Goal: Transaction & Acquisition: Book appointment/travel/reservation

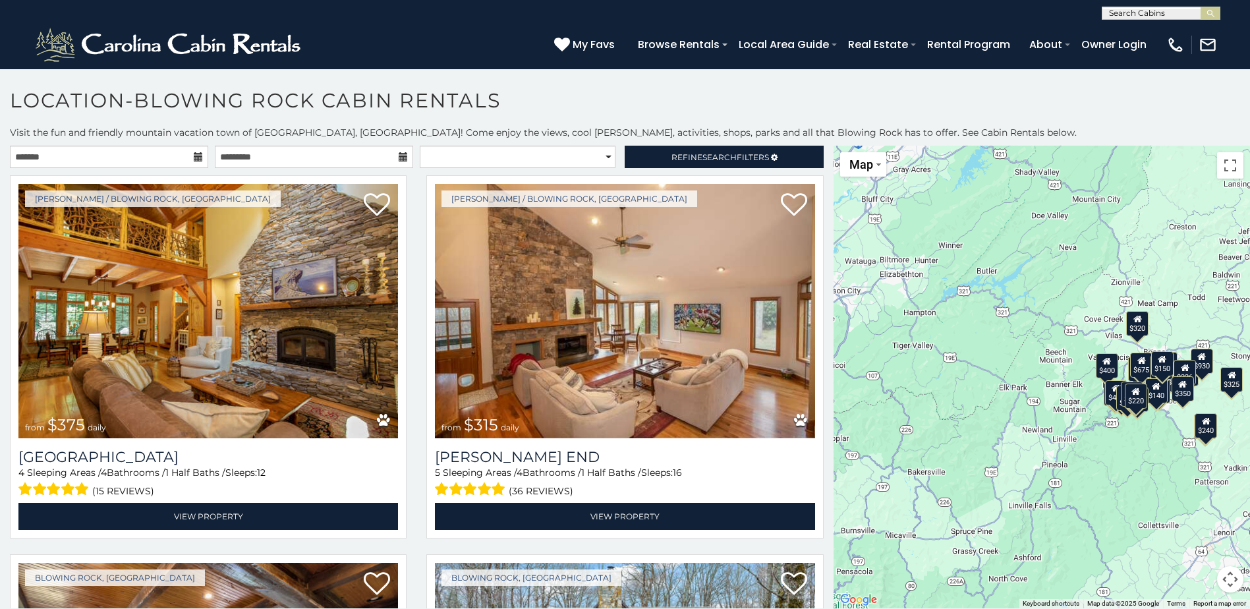
click at [1156, 395] on div "$140" at bounding box center [1157, 390] width 22 height 25
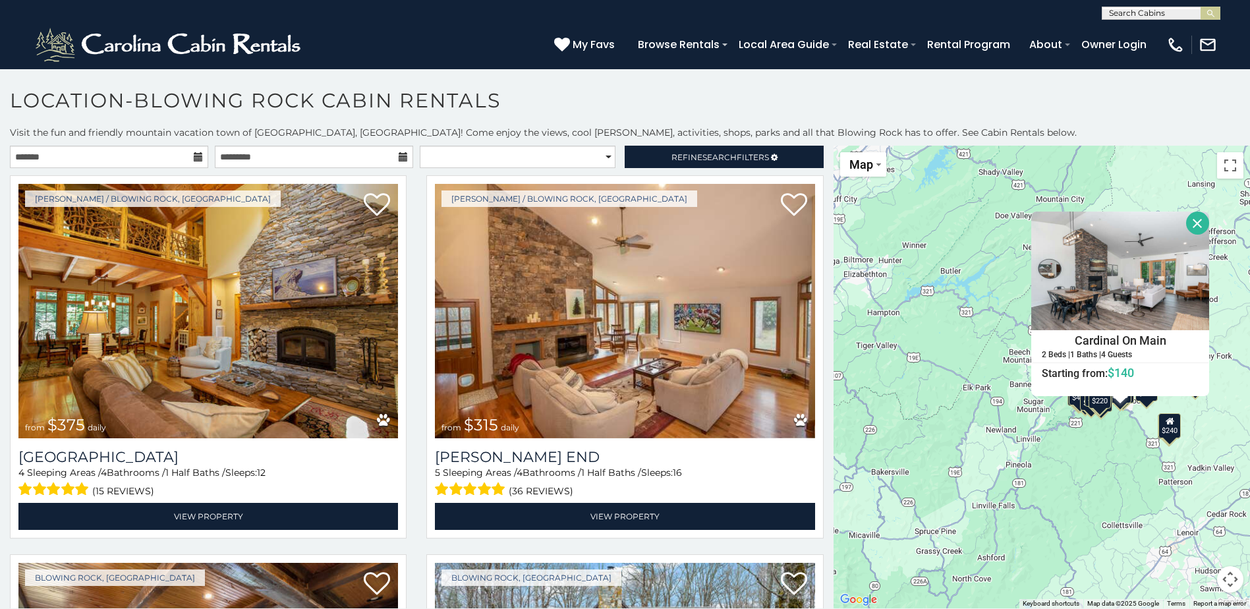
click at [1082, 500] on div "$375 $315 $695 $380 $299 $275 $125 $140 $325 $315 $375 $285 $250 $325 $930 $675…" at bounding box center [1042, 377] width 417 height 463
click at [1190, 221] on button "Close" at bounding box center [1197, 223] width 23 height 23
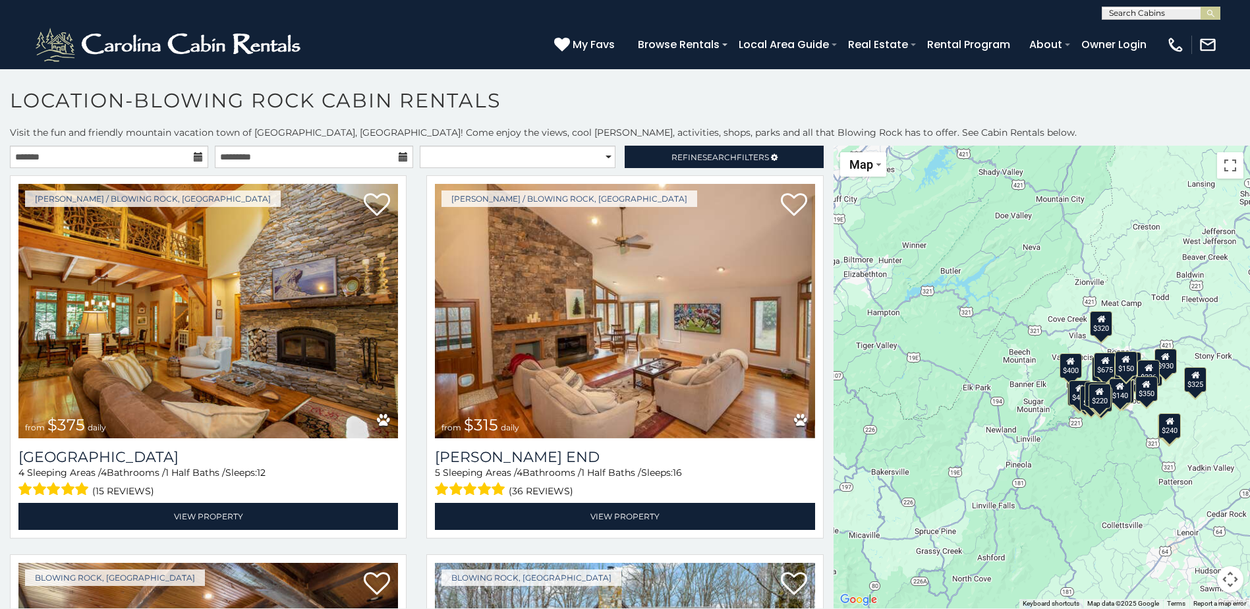
click at [1096, 399] on div "$220" at bounding box center [1100, 396] width 22 height 25
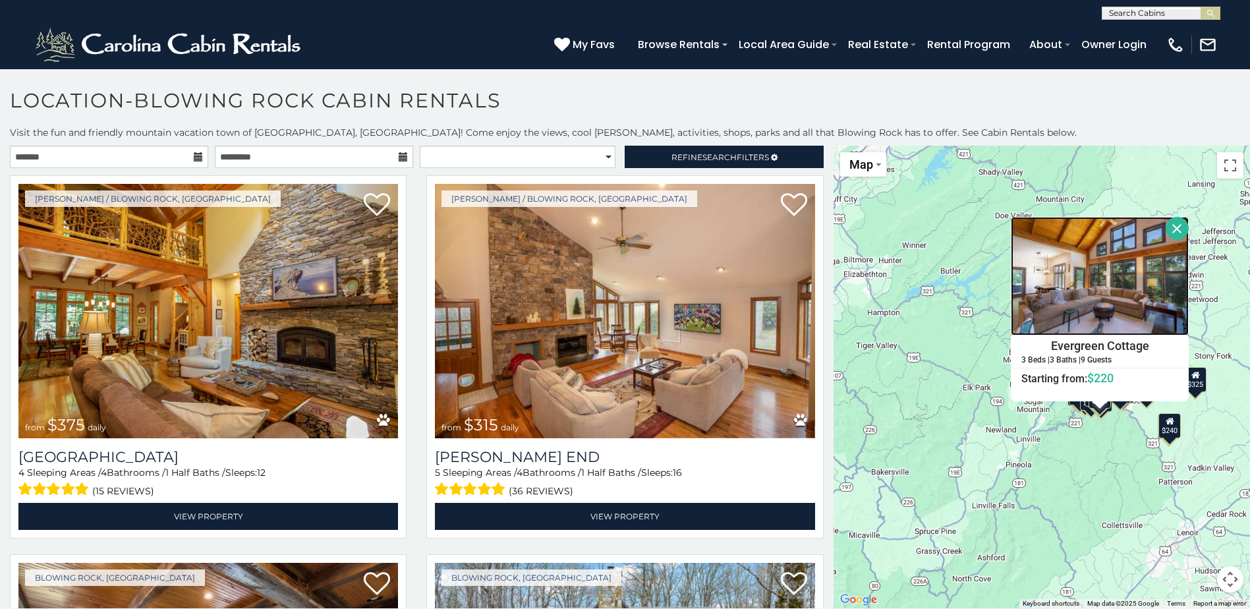
click at [1118, 272] on img at bounding box center [1100, 276] width 178 height 119
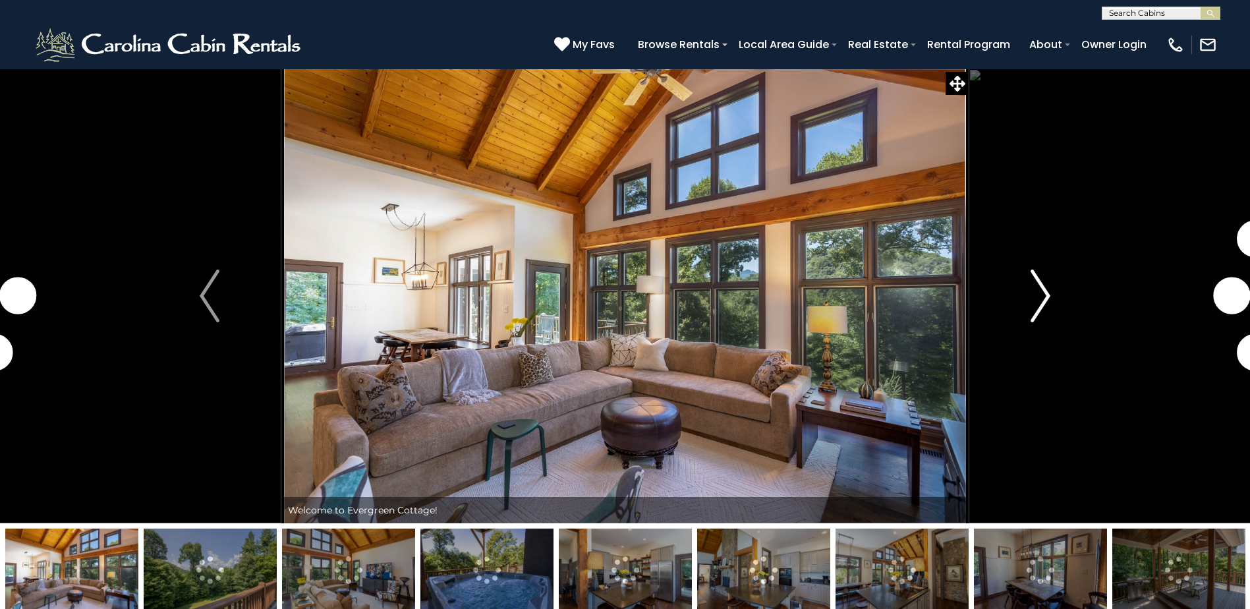
click at [1043, 282] on img "Next" at bounding box center [1041, 296] width 20 height 53
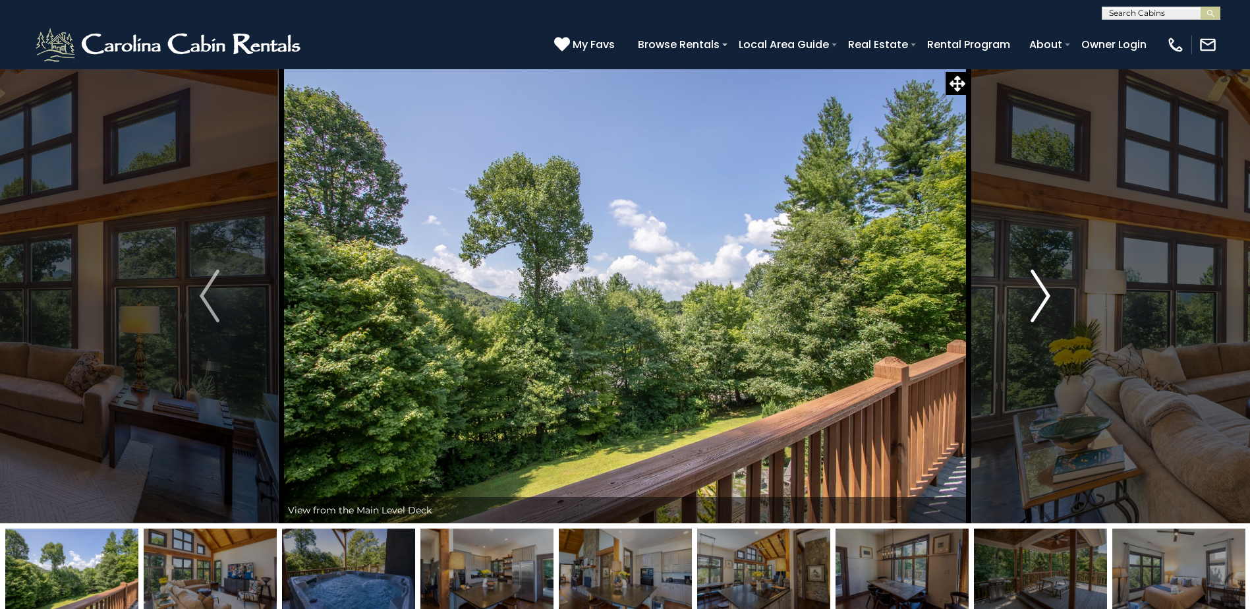
click at [1045, 270] on img "Next" at bounding box center [1041, 296] width 20 height 53
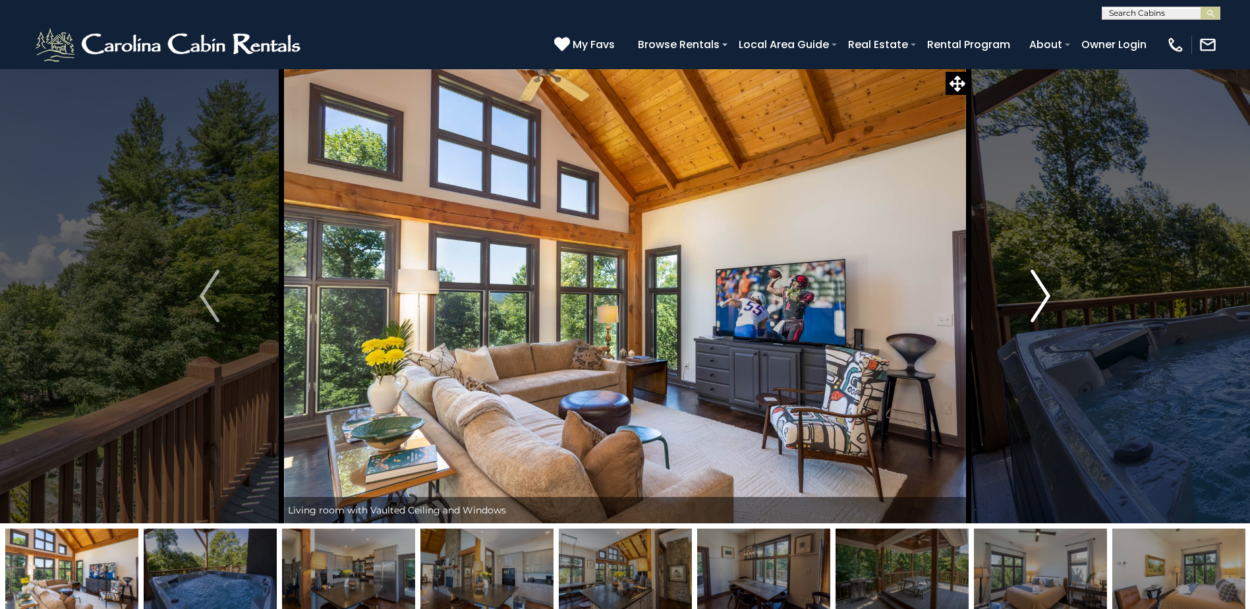
click at [1047, 281] on img "Next" at bounding box center [1041, 296] width 20 height 53
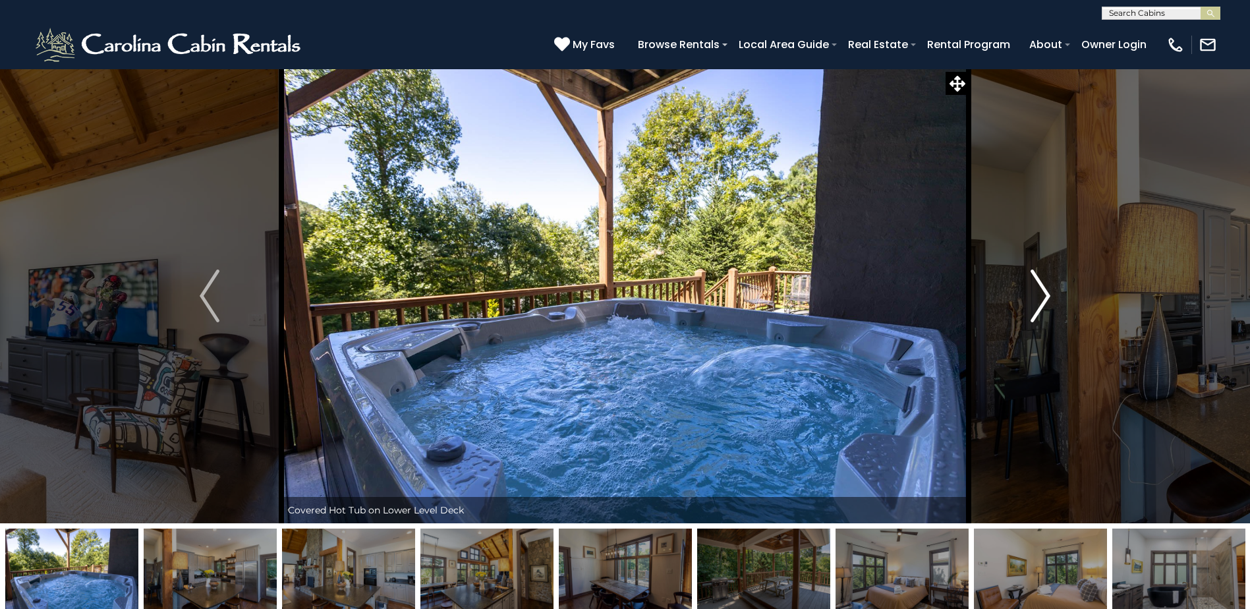
click at [1047, 281] on img "Next" at bounding box center [1041, 296] width 20 height 53
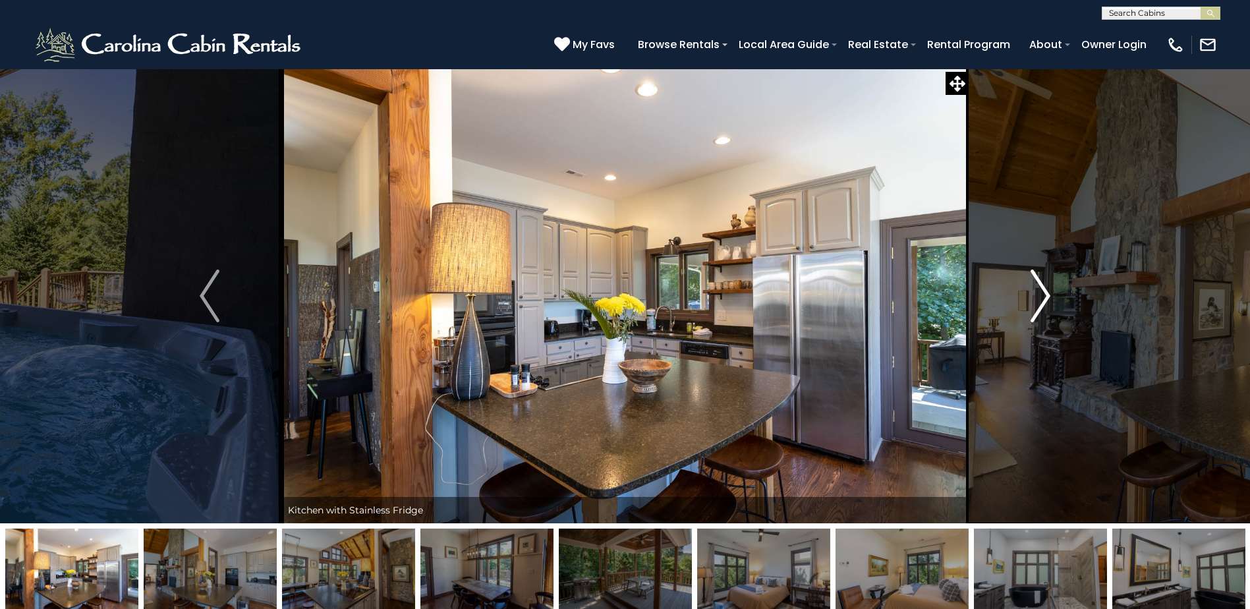
click at [1047, 281] on img "Next" at bounding box center [1041, 296] width 20 height 53
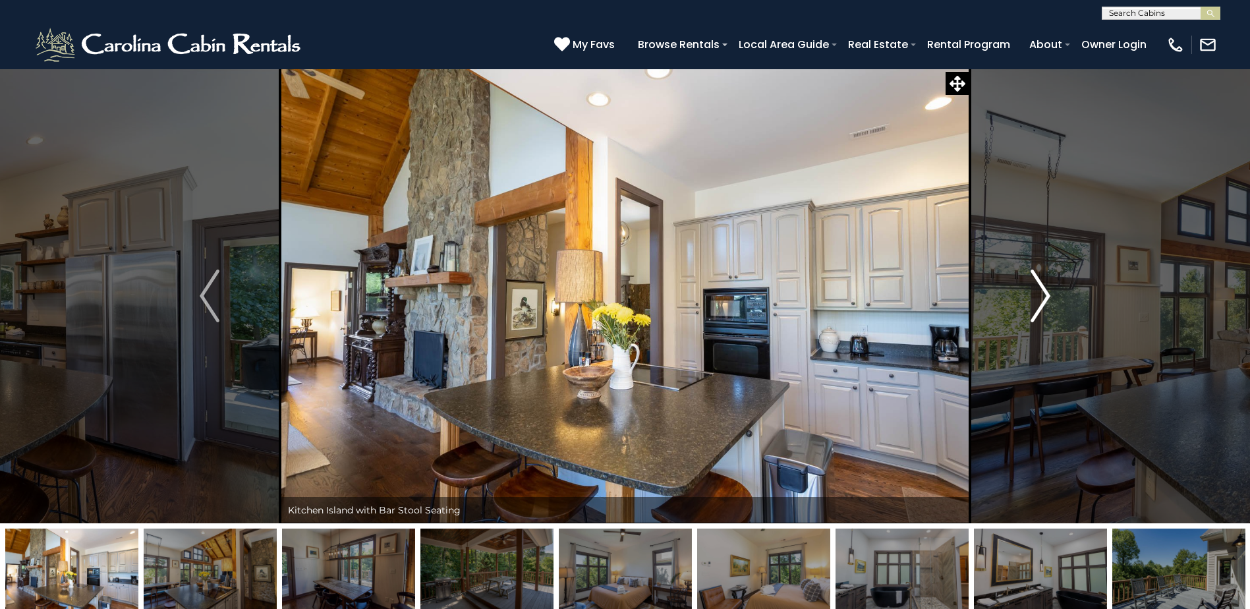
click at [1047, 281] on img "Next" at bounding box center [1041, 296] width 20 height 53
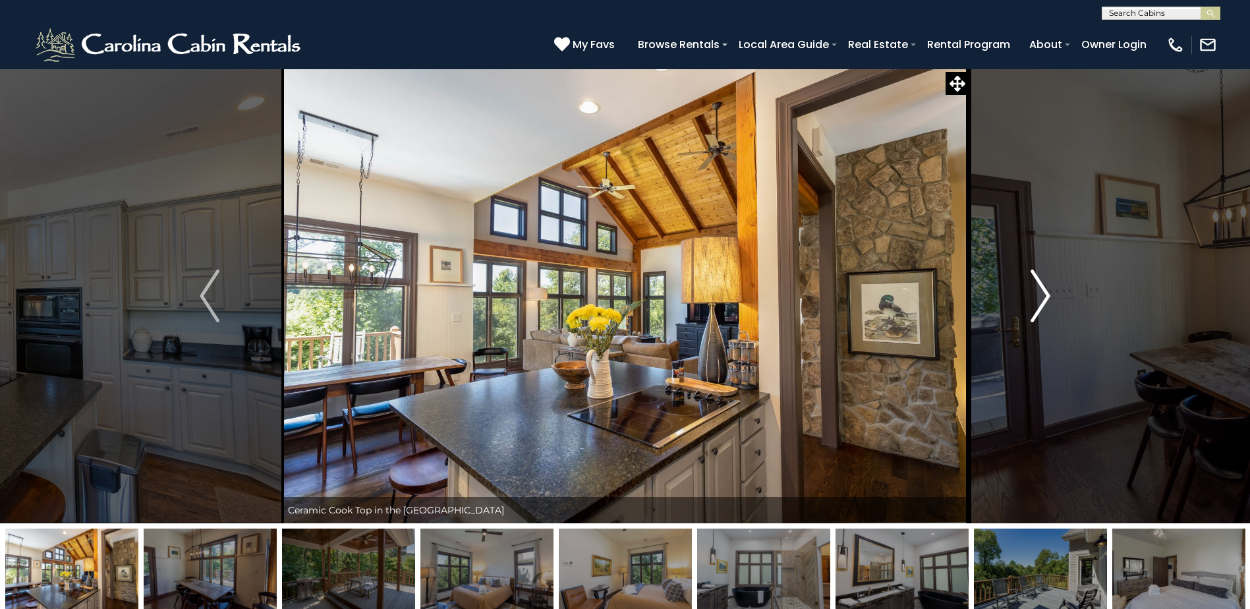
click at [1047, 281] on img "Next" at bounding box center [1041, 296] width 20 height 53
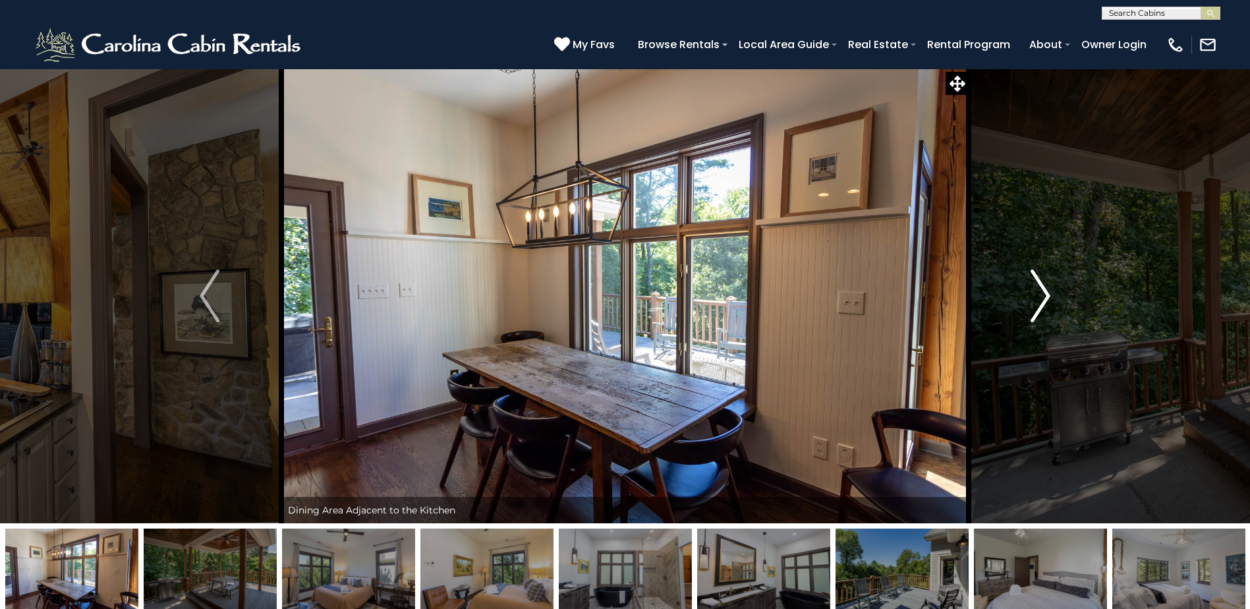
click at [1047, 281] on img "Next" at bounding box center [1041, 296] width 20 height 53
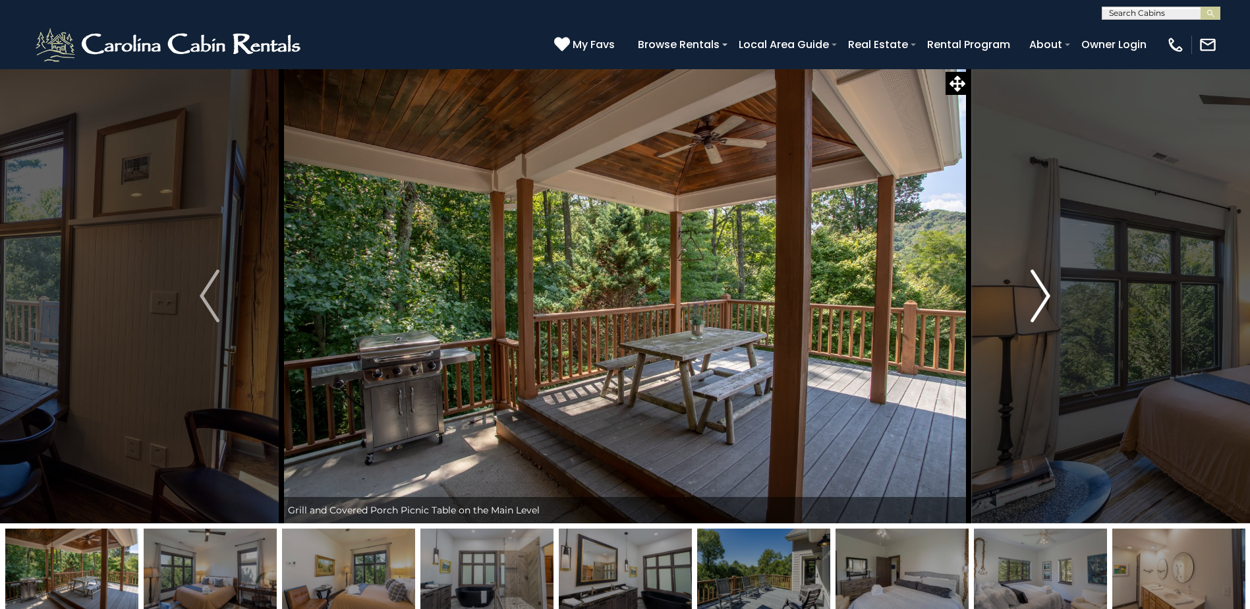
click at [1047, 281] on img "Next" at bounding box center [1041, 296] width 20 height 53
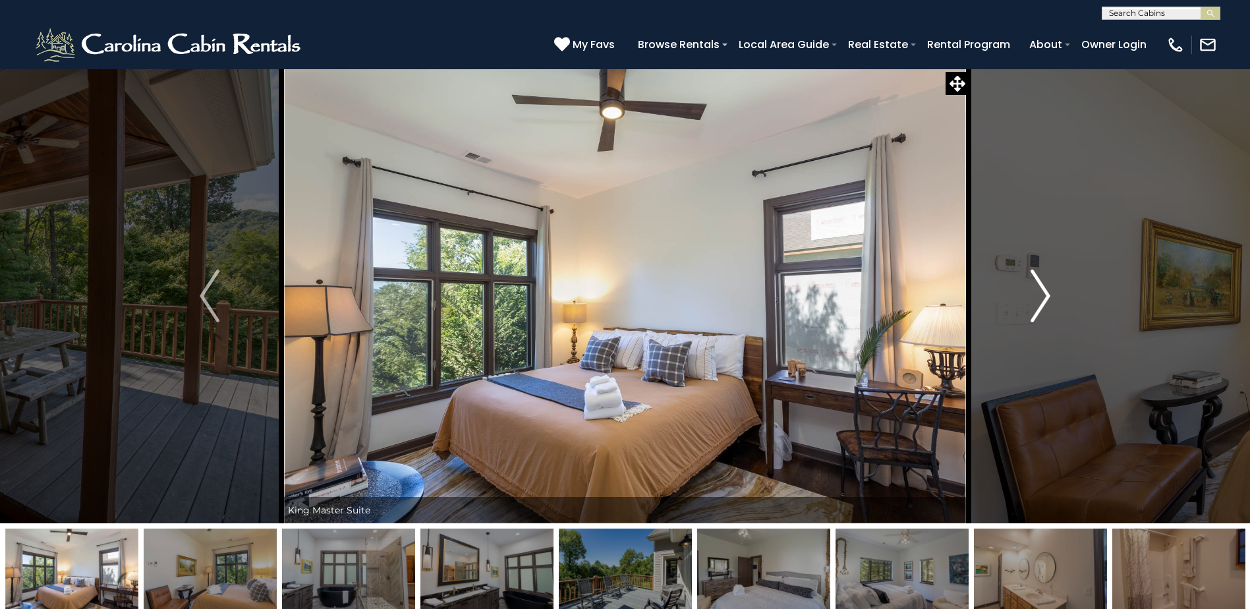
click at [1047, 281] on img "Next" at bounding box center [1041, 296] width 20 height 53
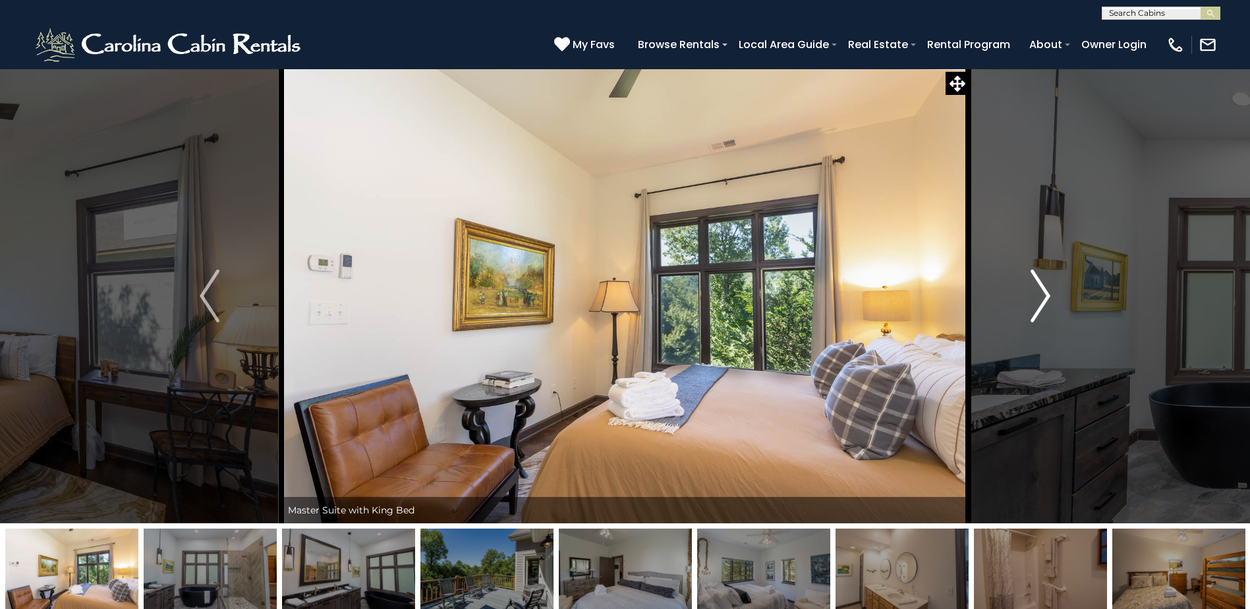
click at [1047, 281] on img "Next" at bounding box center [1041, 296] width 20 height 53
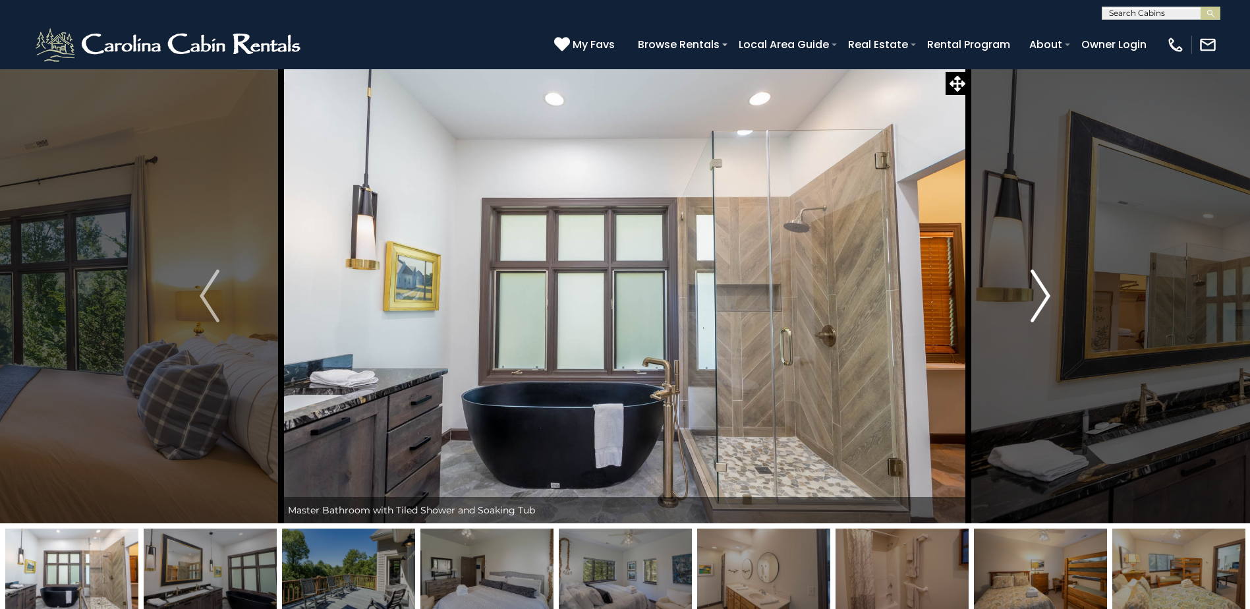
click at [1047, 281] on img "Next" at bounding box center [1041, 296] width 20 height 53
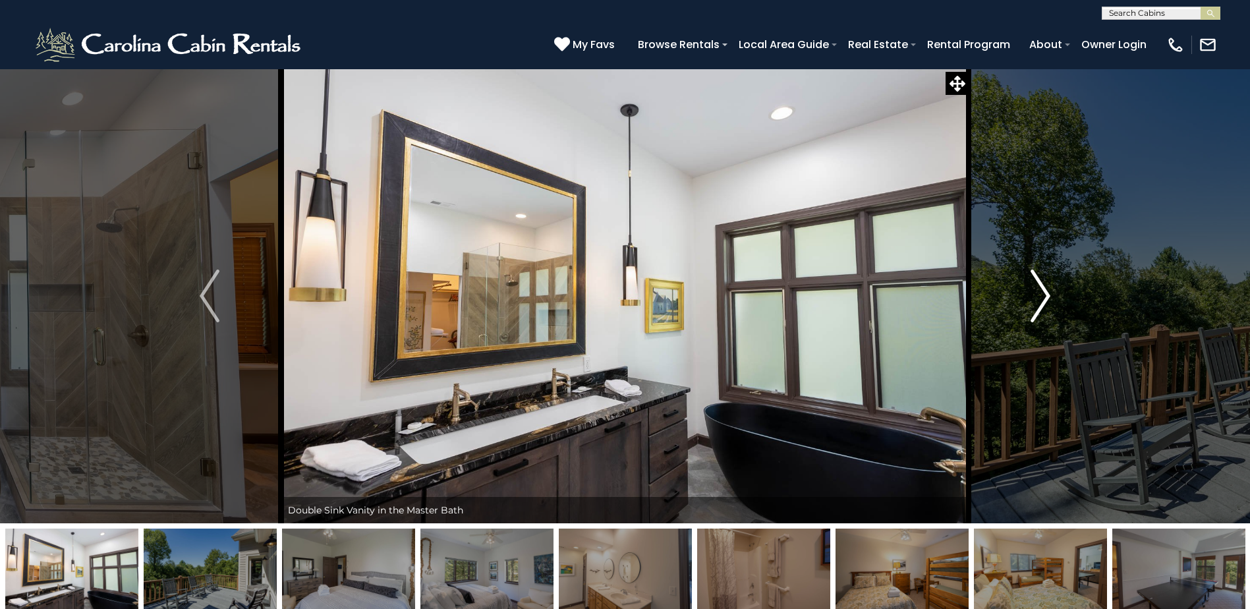
click at [1047, 281] on img "Next" at bounding box center [1041, 296] width 20 height 53
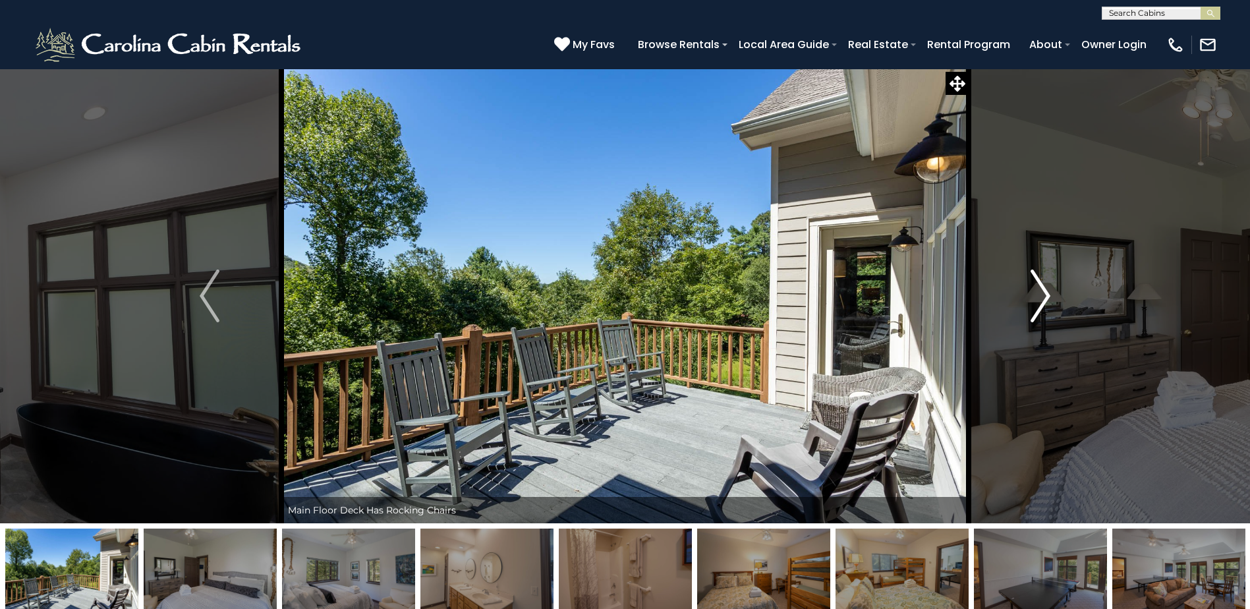
click at [1047, 281] on img "Next" at bounding box center [1041, 296] width 20 height 53
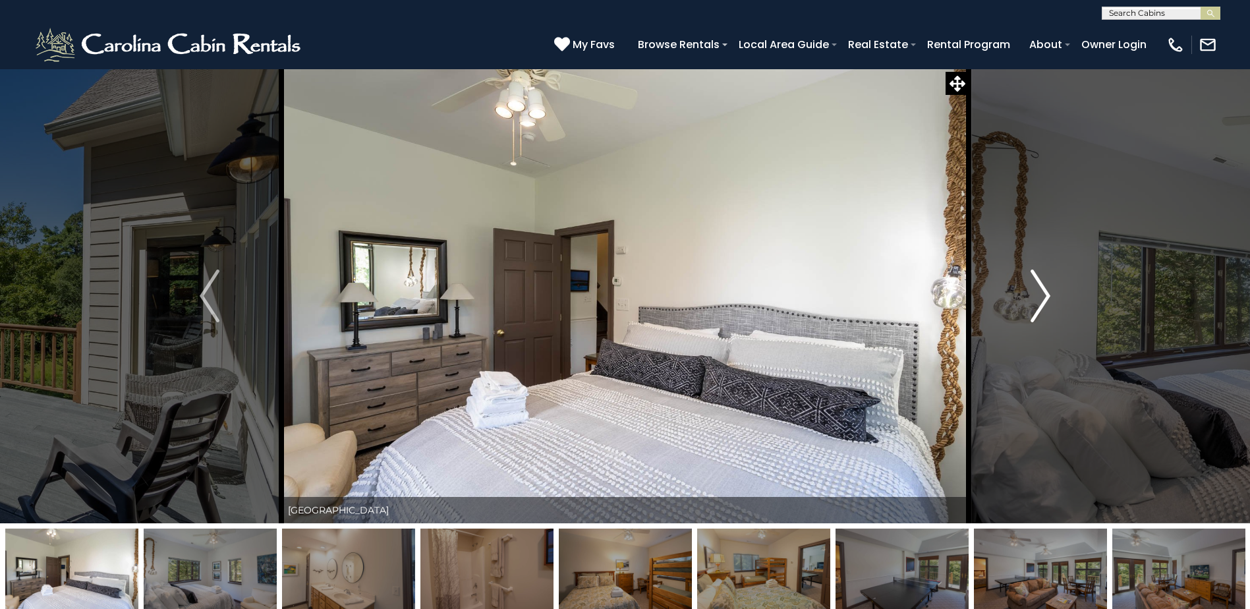
click at [1047, 281] on img "Next" at bounding box center [1041, 296] width 20 height 53
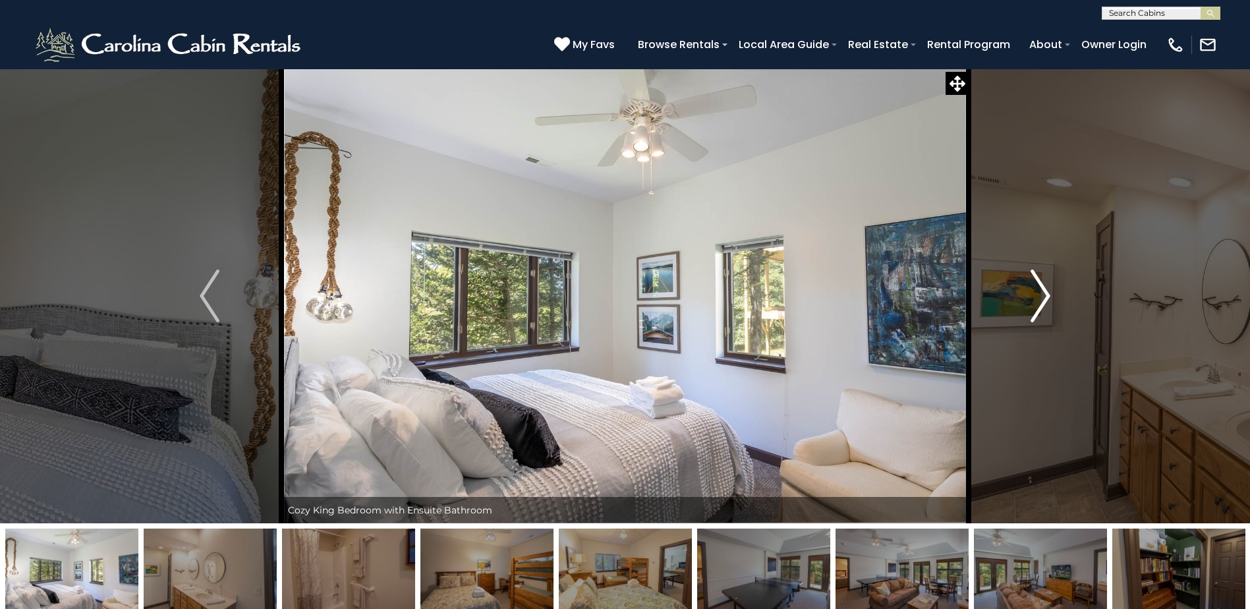
click at [1047, 281] on img "Next" at bounding box center [1041, 296] width 20 height 53
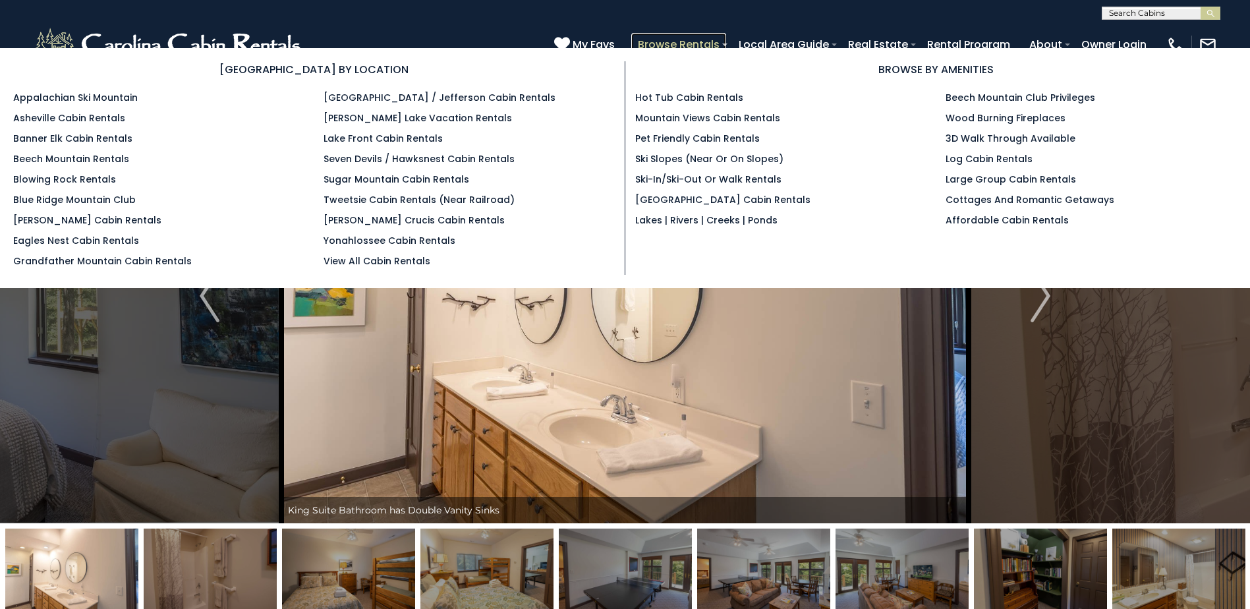
click at [711, 45] on link "Browse Rentals" at bounding box center [678, 44] width 95 height 23
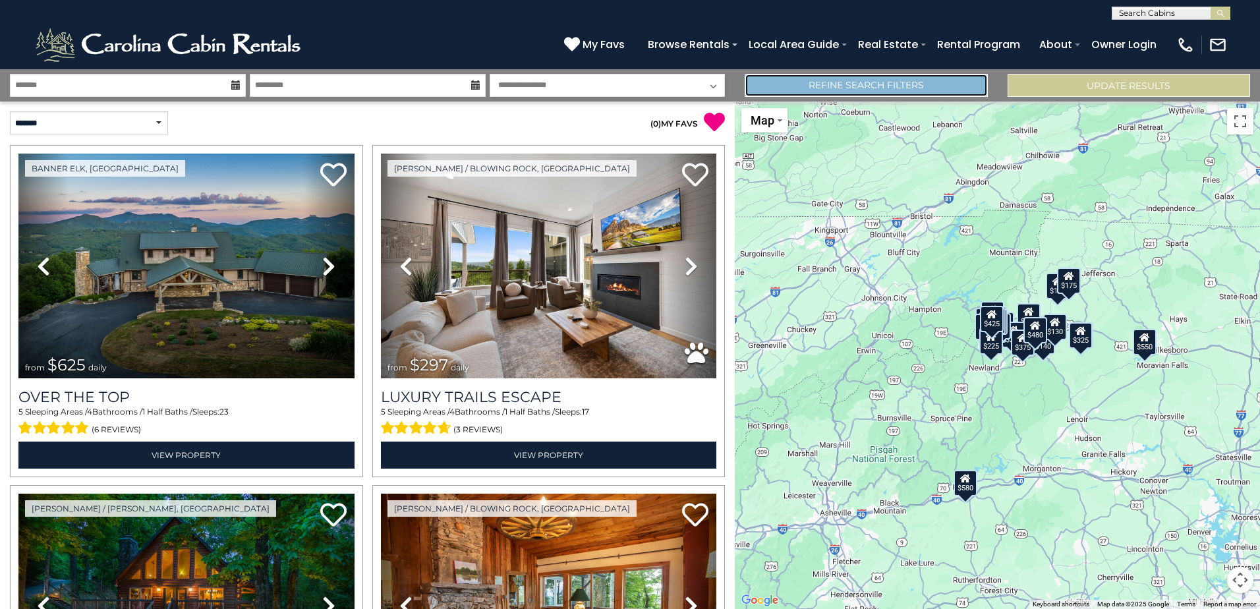
click at [875, 89] on link "Refine Search Filters" at bounding box center [866, 85] width 243 height 23
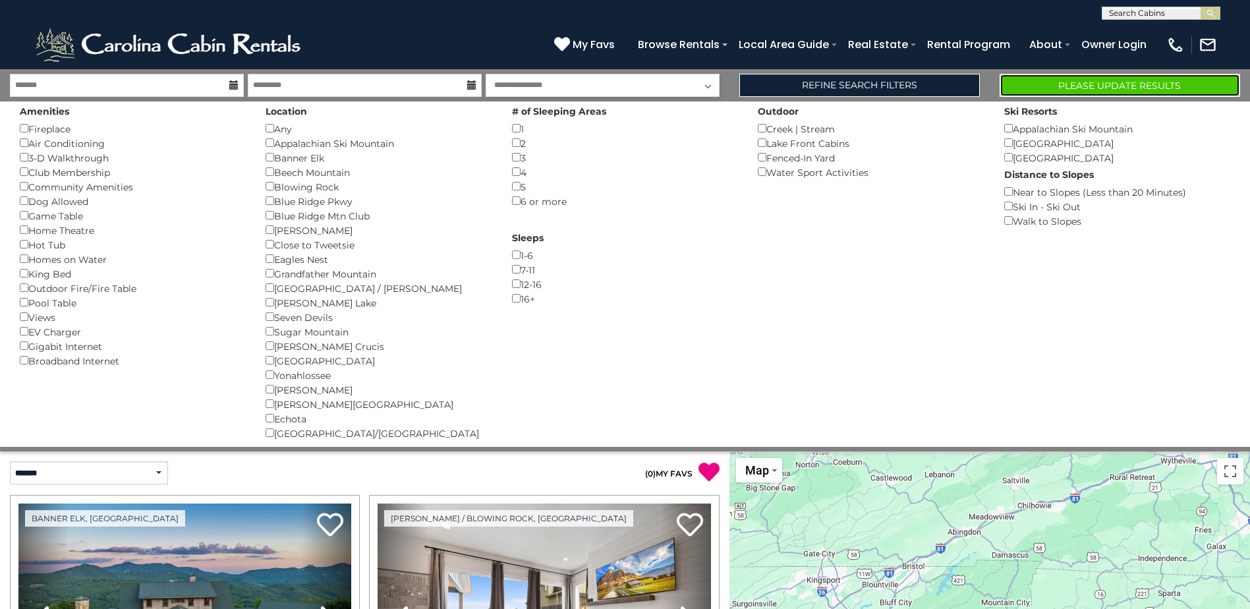
click at [1140, 81] on button "Please Update Results" at bounding box center [1120, 85] width 241 height 23
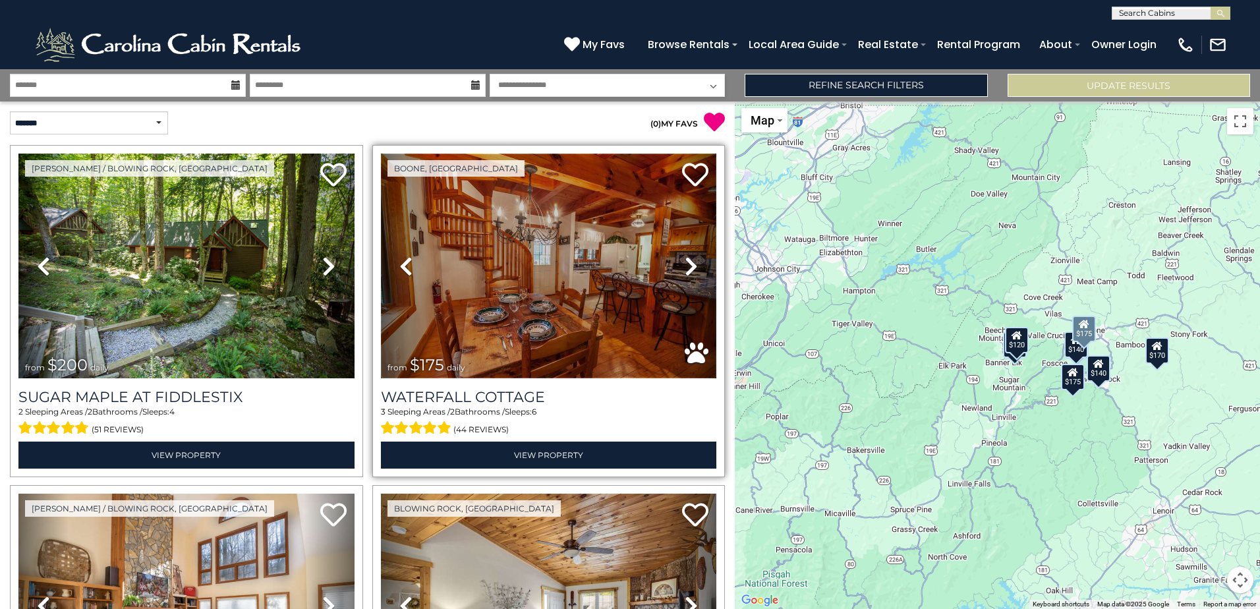
click at [510, 250] on img at bounding box center [549, 266] width 336 height 225
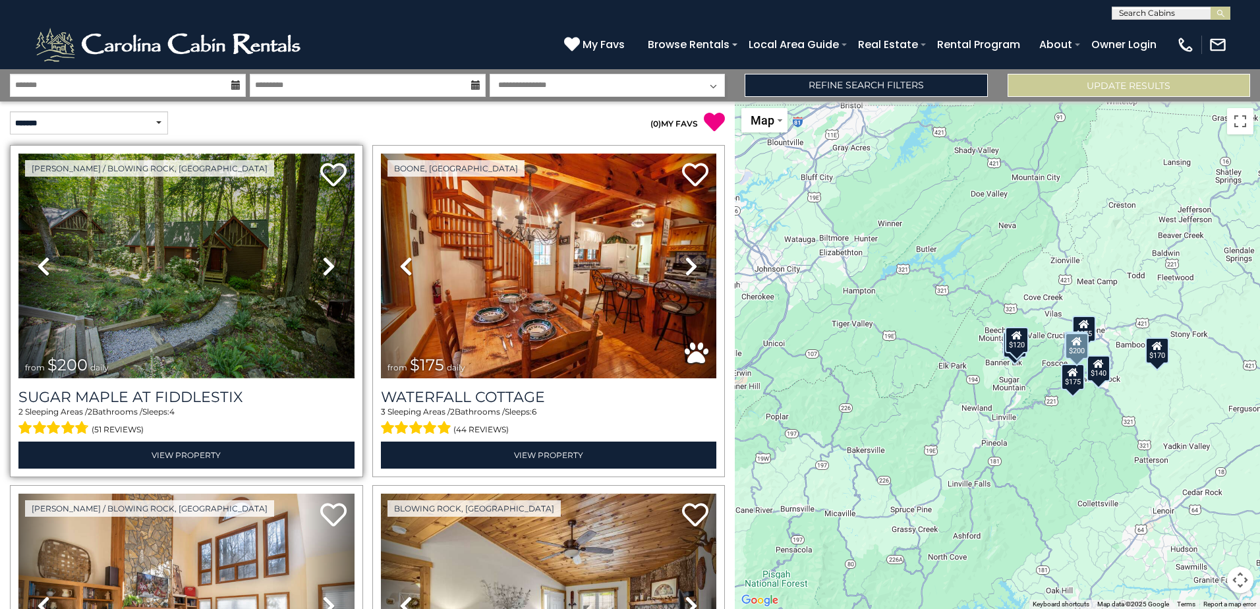
click at [140, 250] on img at bounding box center [186, 266] width 336 height 225
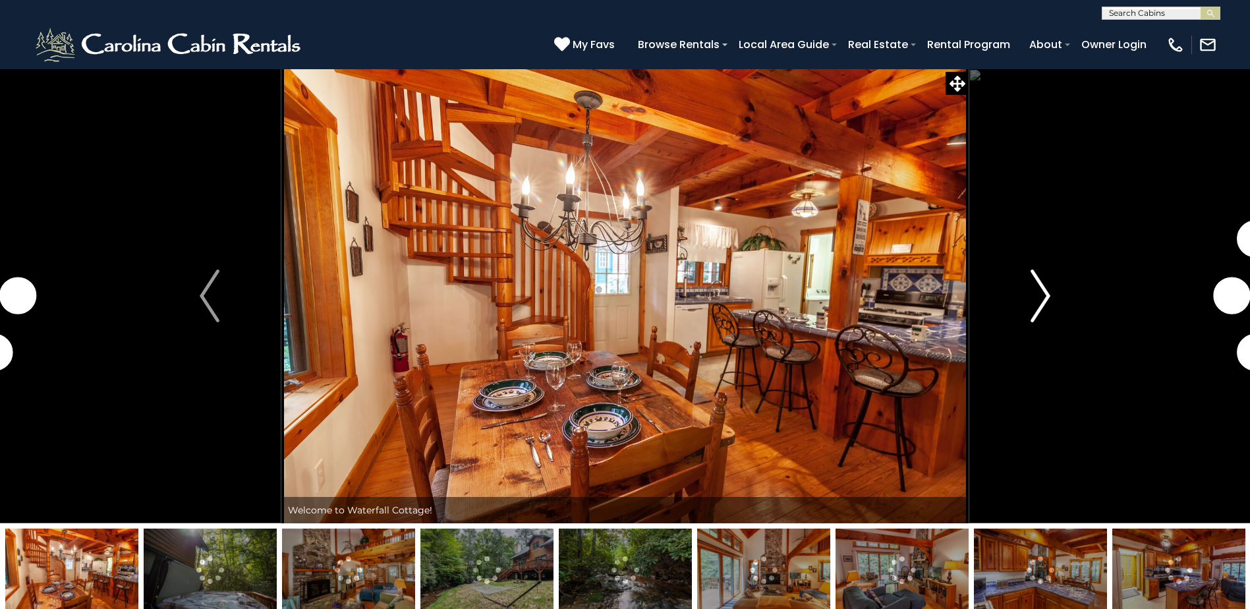
click at [1036, 291] on img "Next" at bounding box center [1041, 296] width 20 height 53
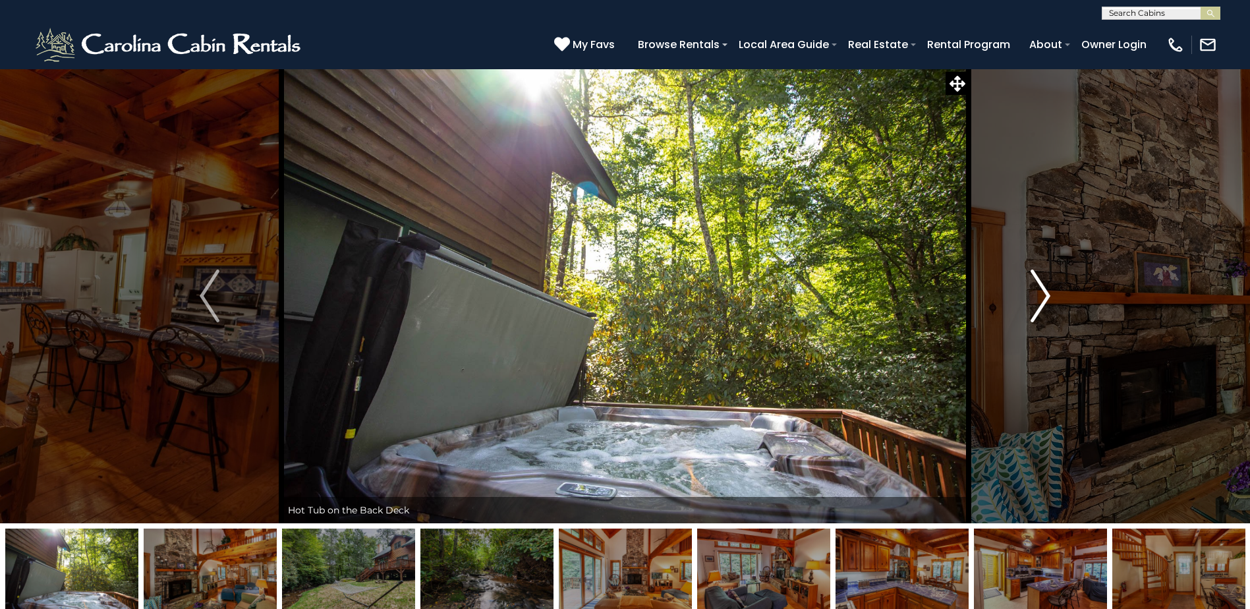
click at [1036, 292] on img "Next" at bounding box center [1041, 296] width 20 height 53
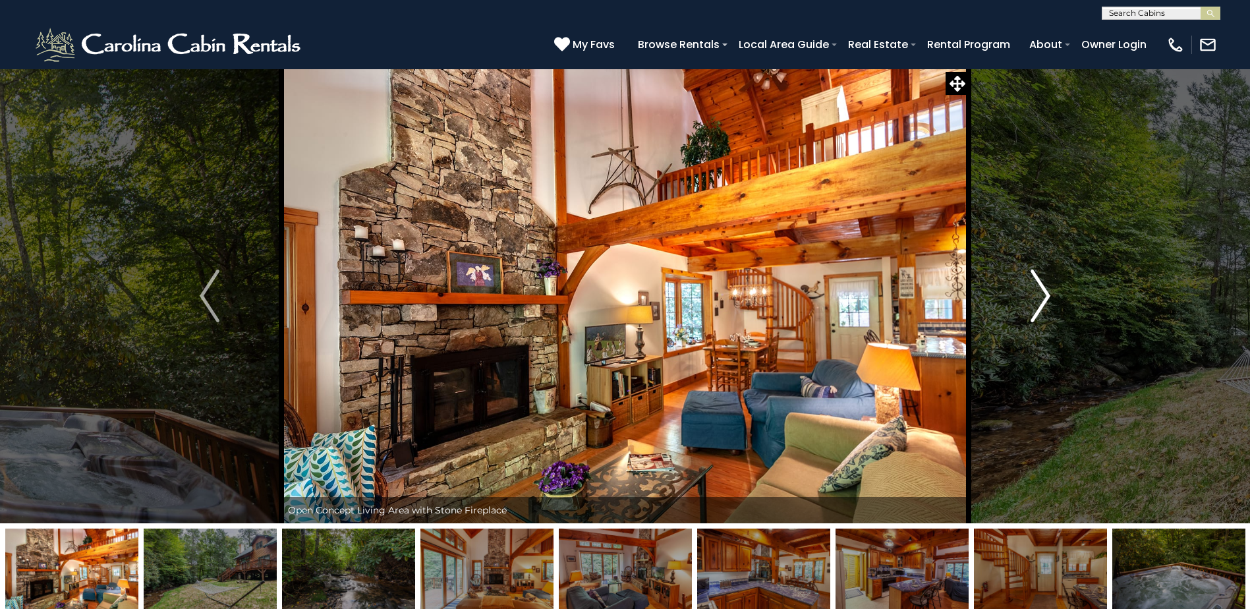
click at [1036, 292] on img "Next" at bounding box center [1041, 296] width 20 height 53
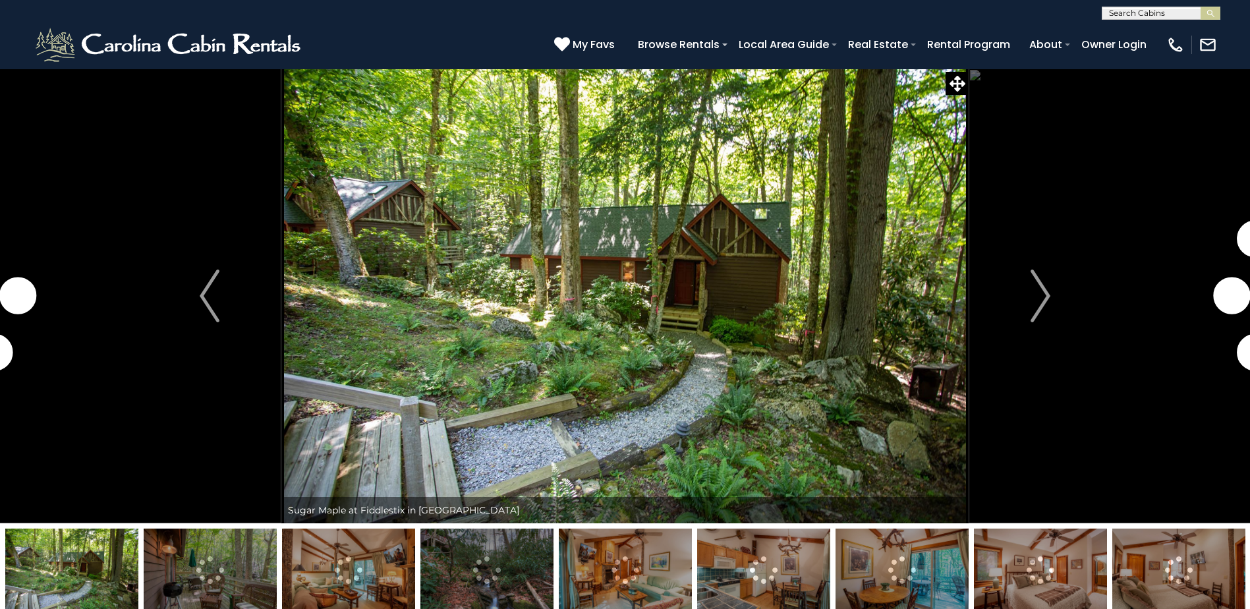
click at [1051, 287] on img "Next" at bounding box center [1041, 296] width 20 height 53
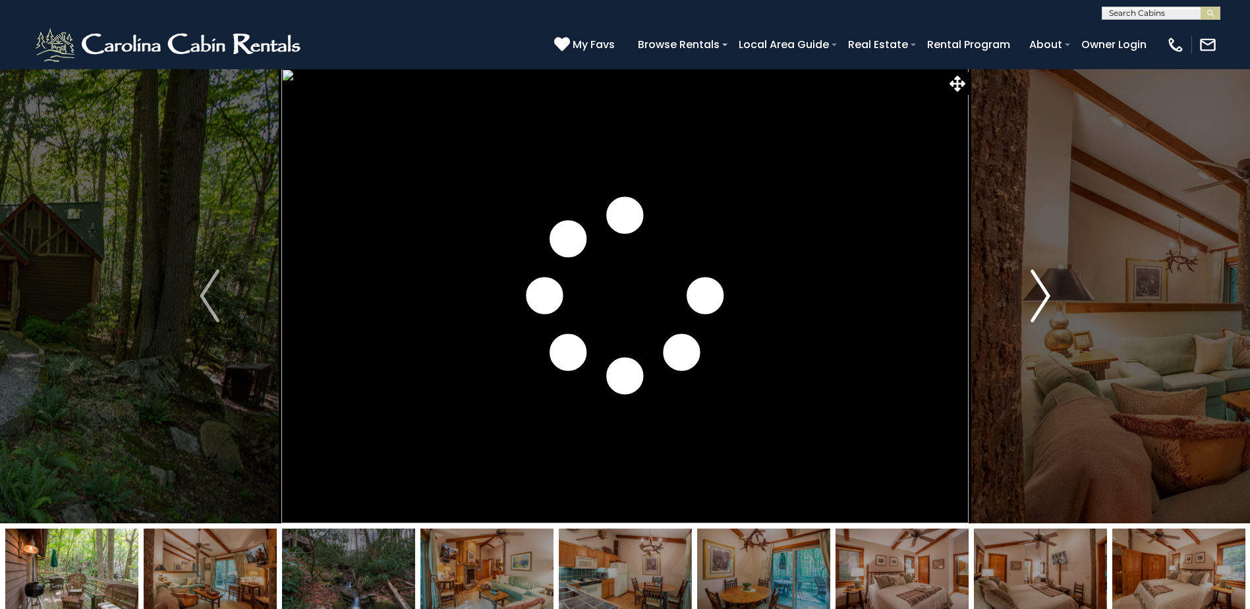
click at [1050, 286] on img "Next" at bounding box center [1041, 296] width 20 height 53
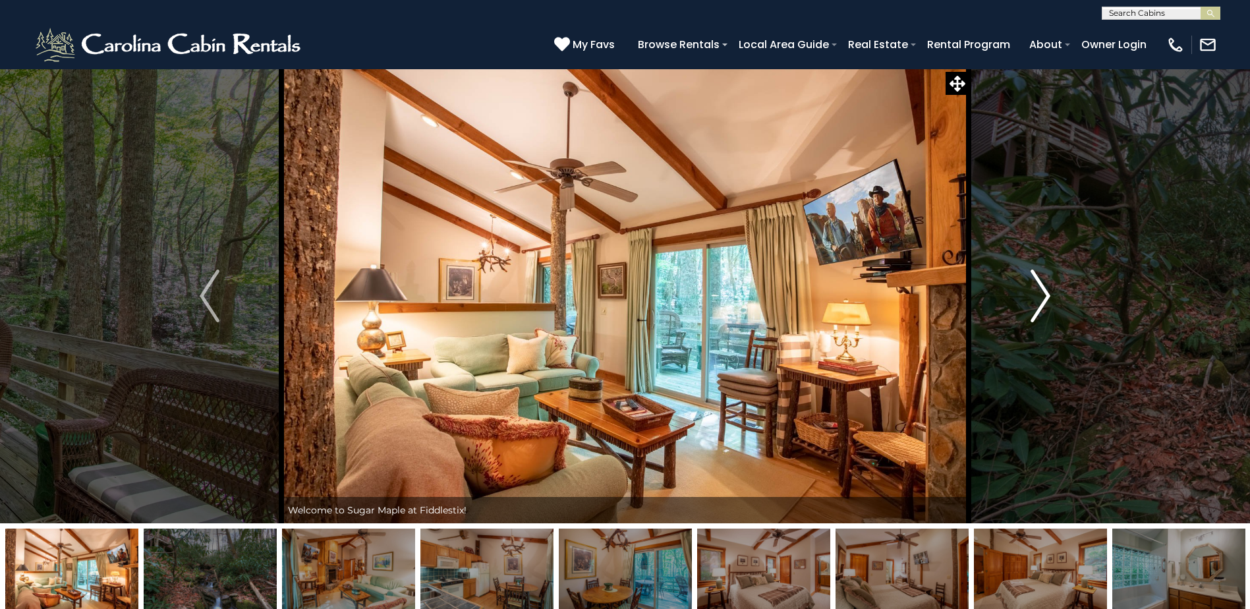
click at [1049, 286] on img "Next" at bounding box center [1041, 296] width 20 height 53
